Goal: Entertainment & Leisure: Consume media (video, audio)

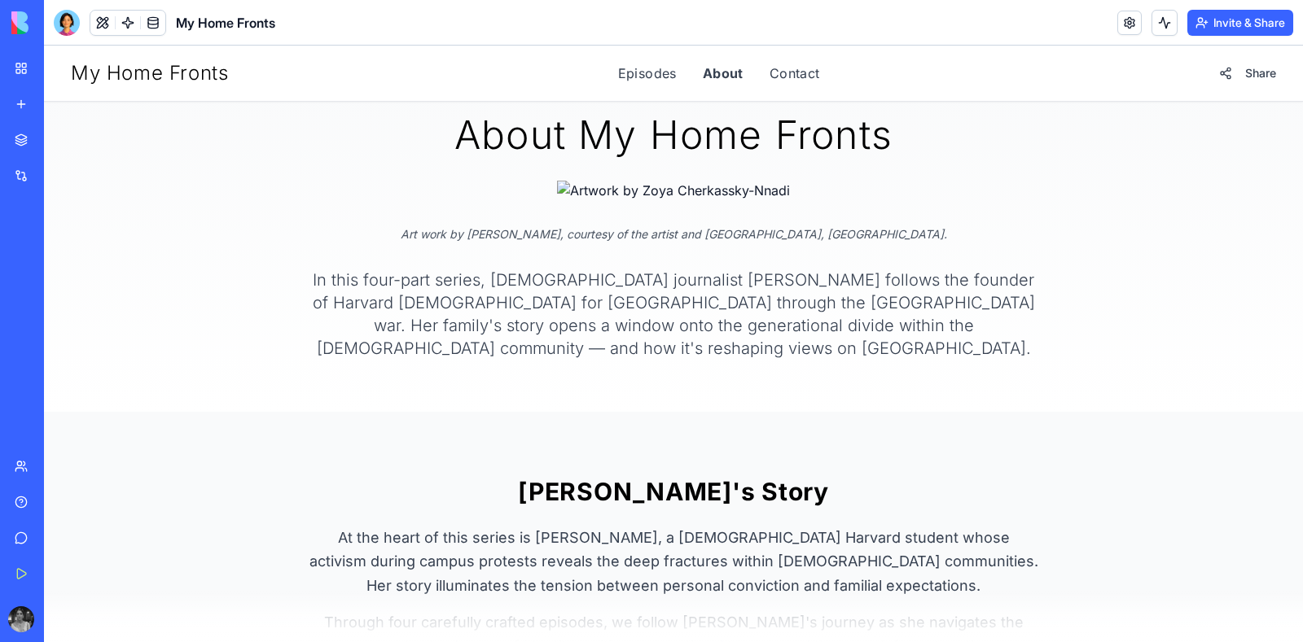
scroll to position [8, 0]
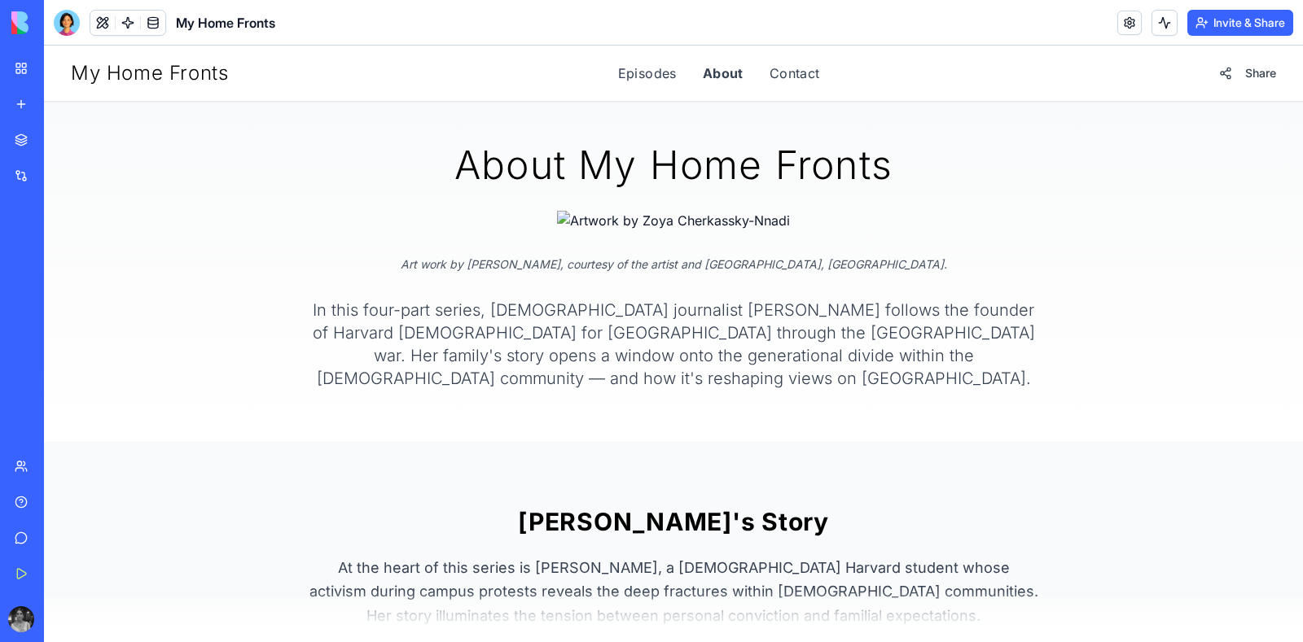
click at [651, 46] on div "My Home Fronts Episodes About Contact Share" at bounding box center [673, 73] width 1251 height 55
click at [644, 76] on link "Episodes" at bounding box center [647, 74] width 59 height 20
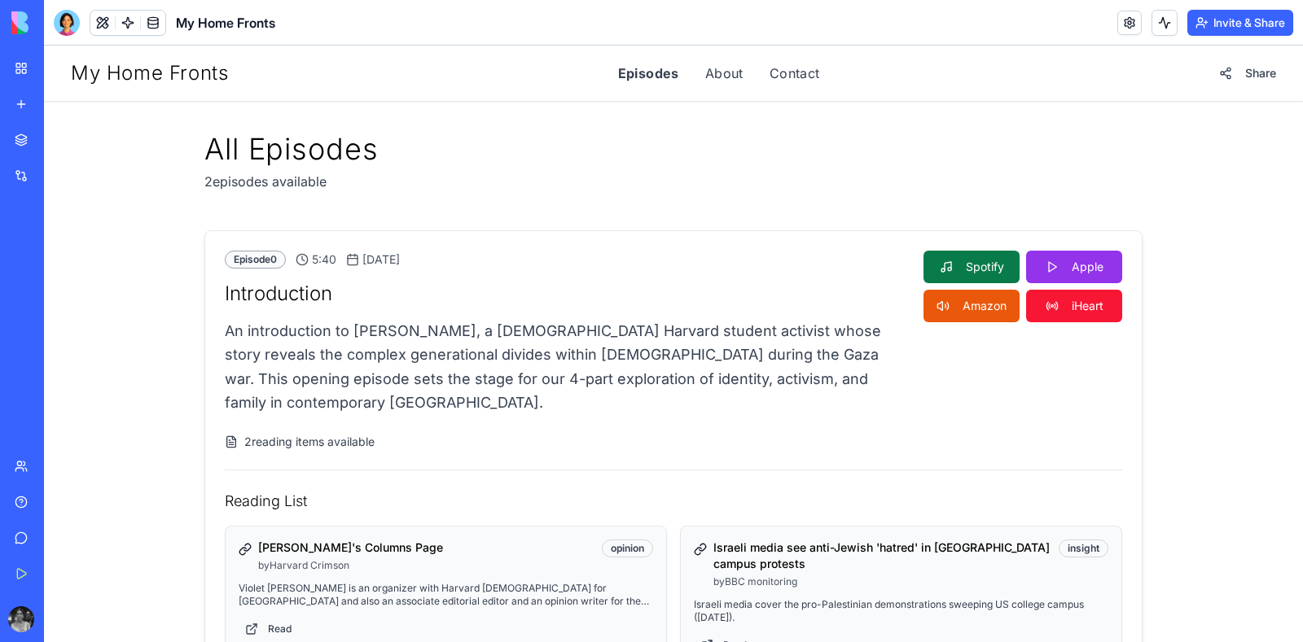
click at [959, 257] on link "Spotify" at bounding box center [971, 267] width 96 height 33
